Goal: Task Accomplishment & Management: Manage account settings

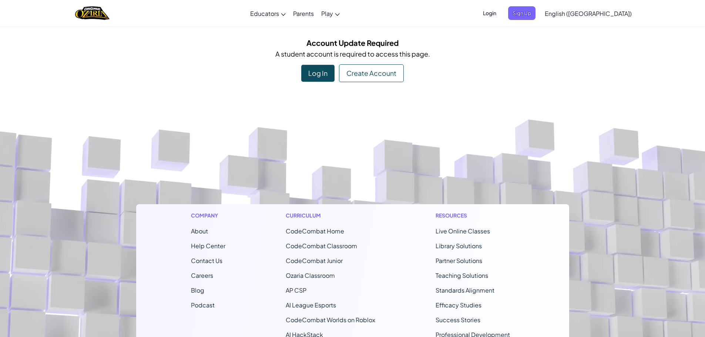
click at [501, 14] on span "Login" at bounding box center [489, 13] width 22 height 14
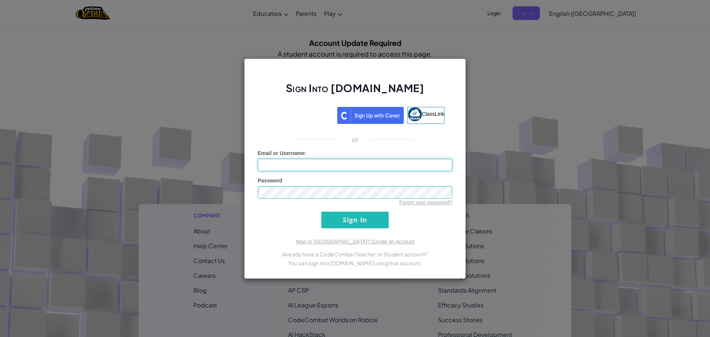
click at [450, 167] on input "Email or Username :" at bounding box center [355, 165] width 195 height 13
type input "[EMAIL_ADDRESS][PERSON_NAME][DOMAIN_NAME]"
click at [322, 212] on input "Sign In" at bounding box center [355, 220] width 67 height 17
